Goal: Find specific fact: Find specific fact

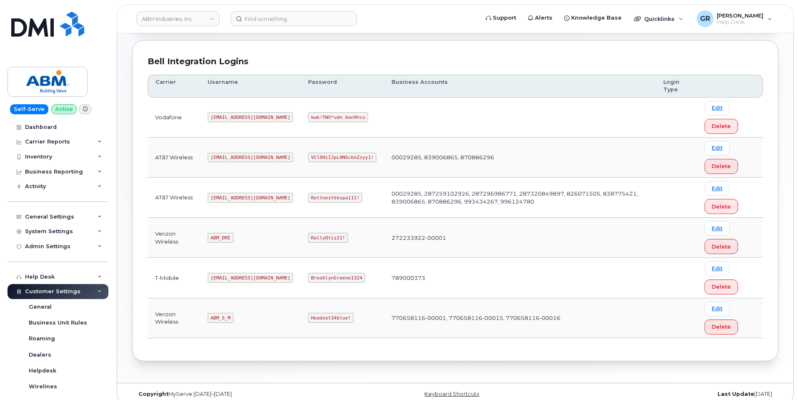
scroll to position [110, 0]
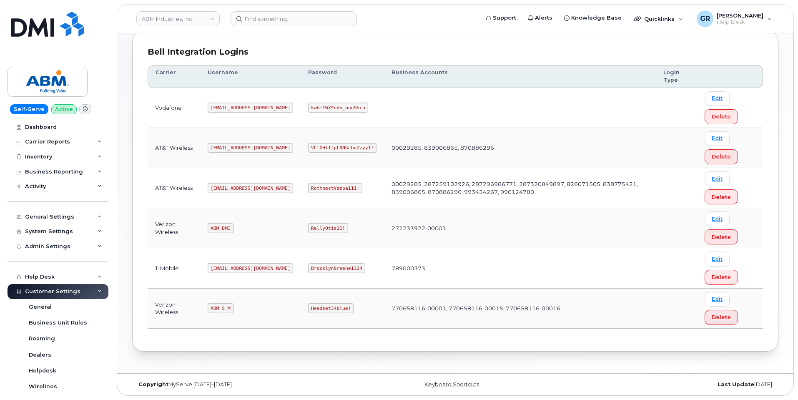
click at [308, 188] on code "RottnestVespa111!" at bounding box center [335, 188] width 54 height 10
copy code "RottnestVespa111!"
